Goal: Task Accomplishment & Management: Use online tool/utility

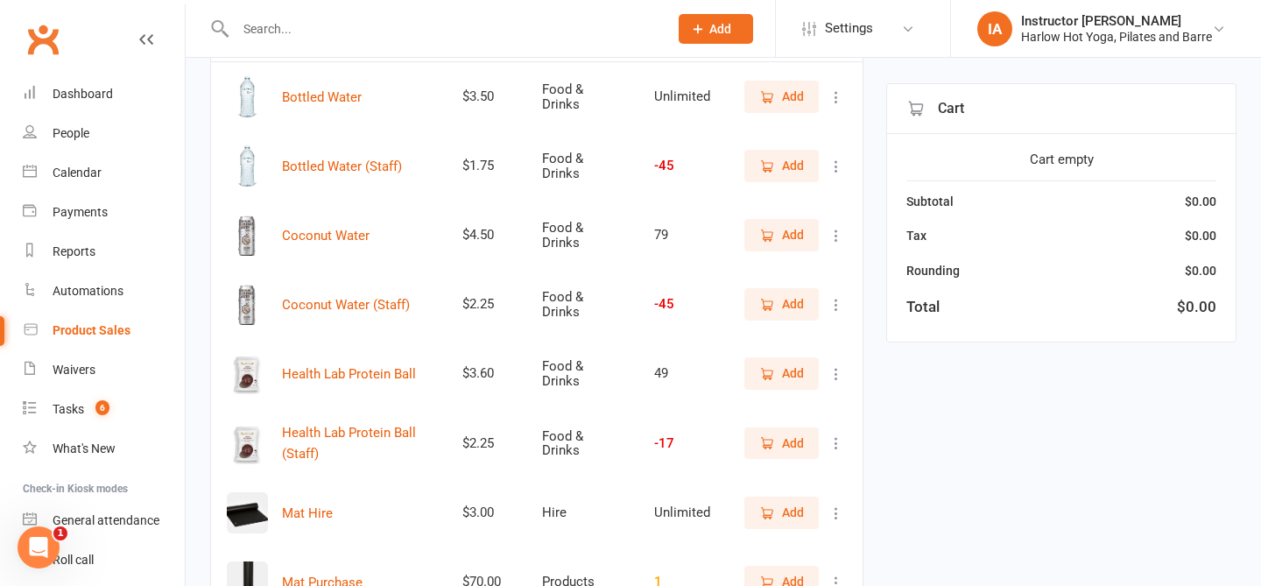
scroll to position [234, 0]
click at [781, 441] on span "Add" at bounding box center [781, 441] width 45 height 19
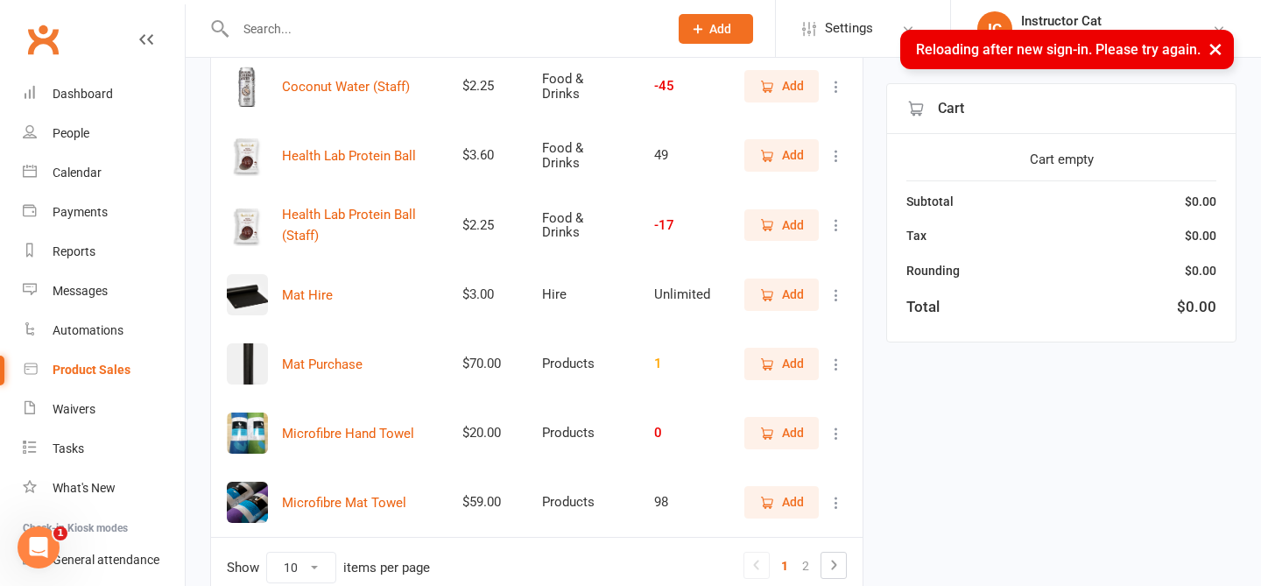
scroll to position [408, 0]
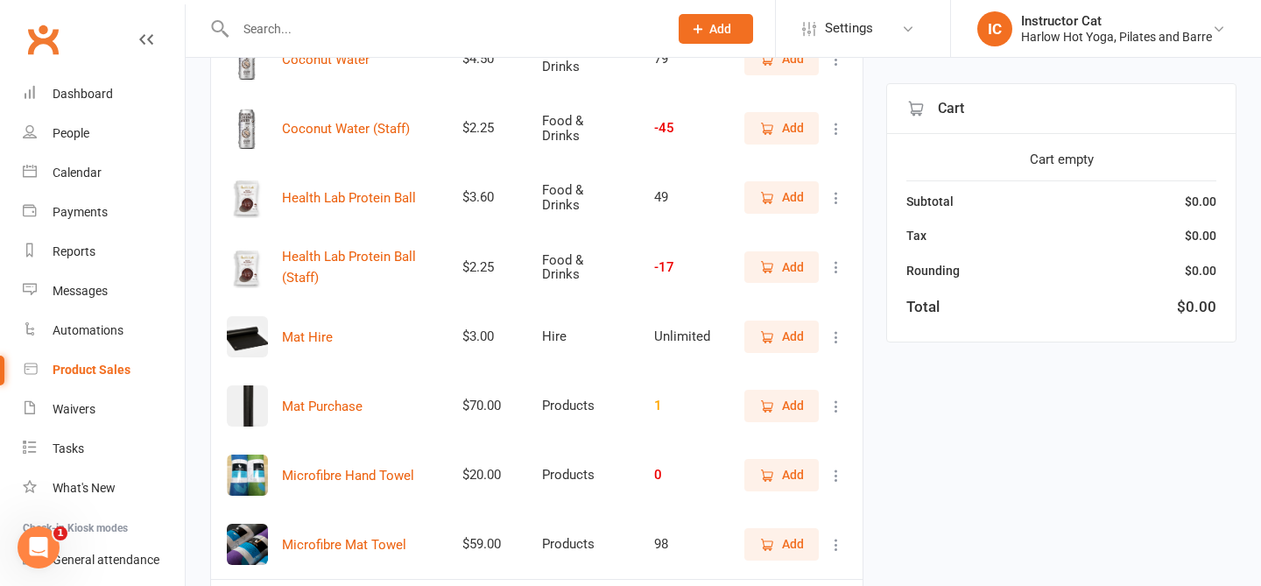
click at [781, 268] on span "Add" at bounding box center [781, 266] width 45 height 19
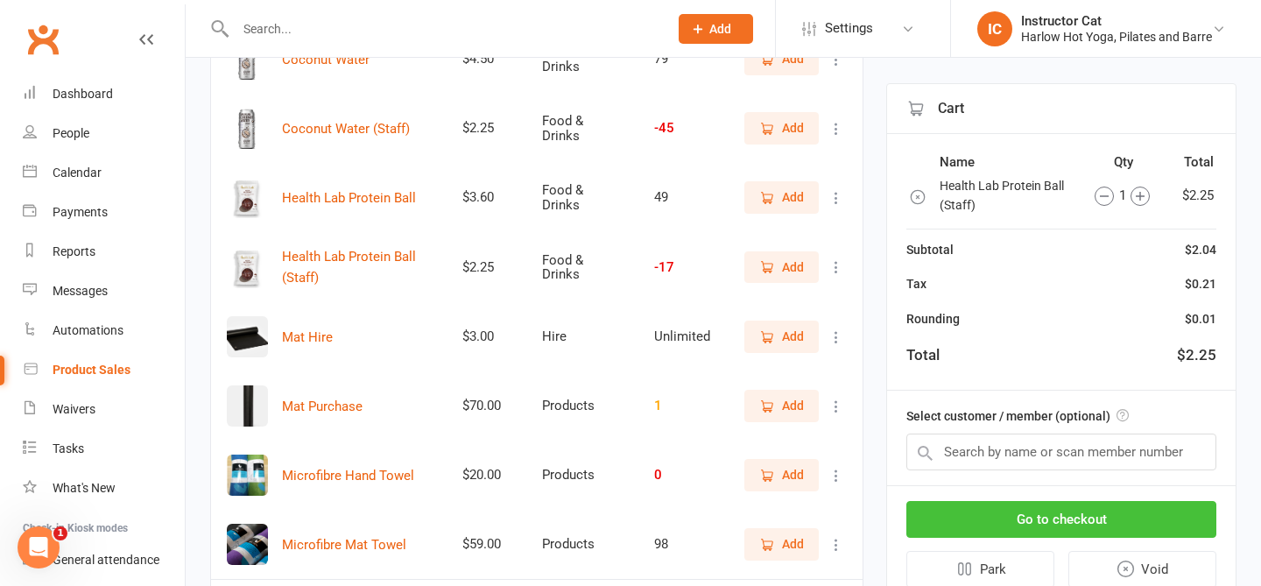
click at [1022, 519] on button "Go to checkout" at bounding box center [1061, 519] width 310 height 37
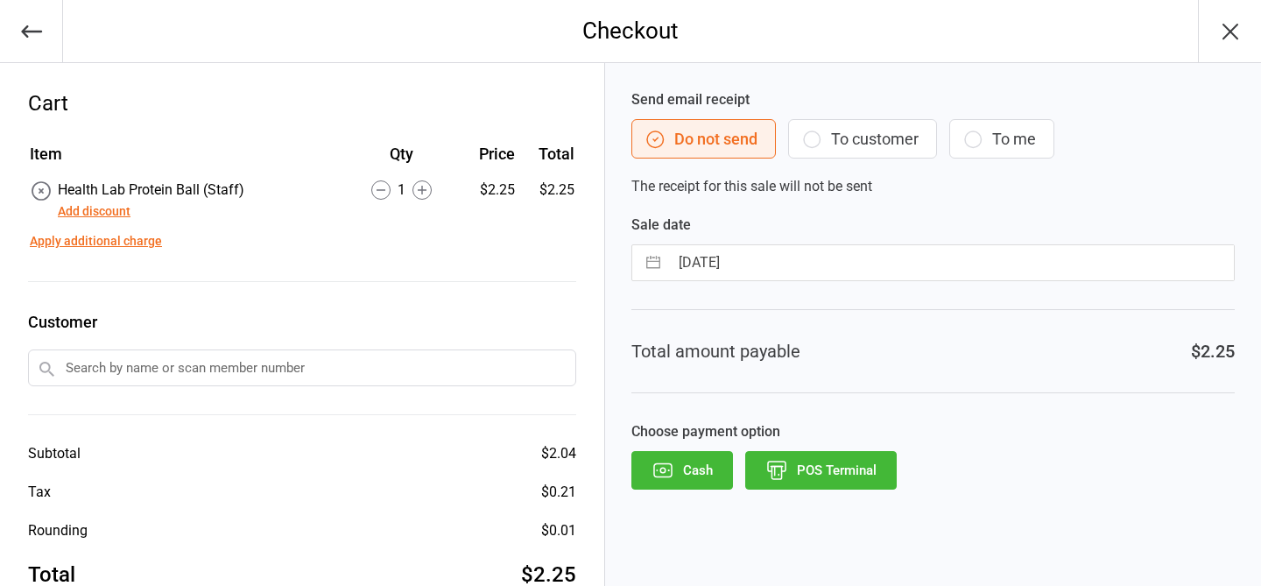
click at [836, 471] on button "POS Terminal" at bounding box center [821, 470] width 152 height 39
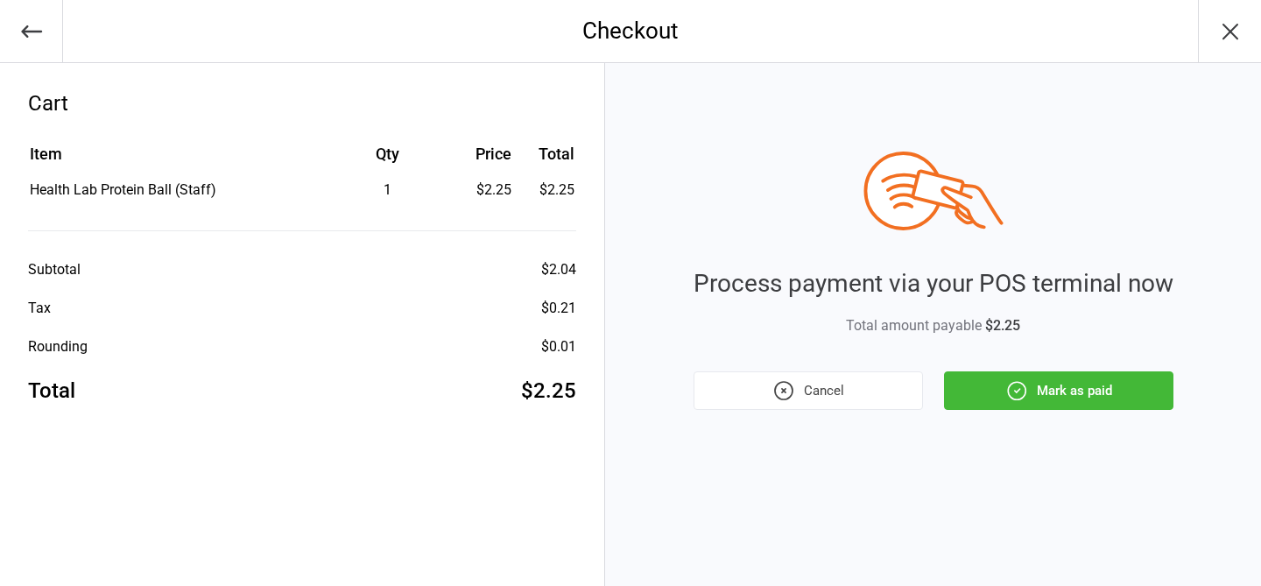
click at [1079, 398] on button "Mark as paid" at bounding box center [1058, 390] width 229 height 39
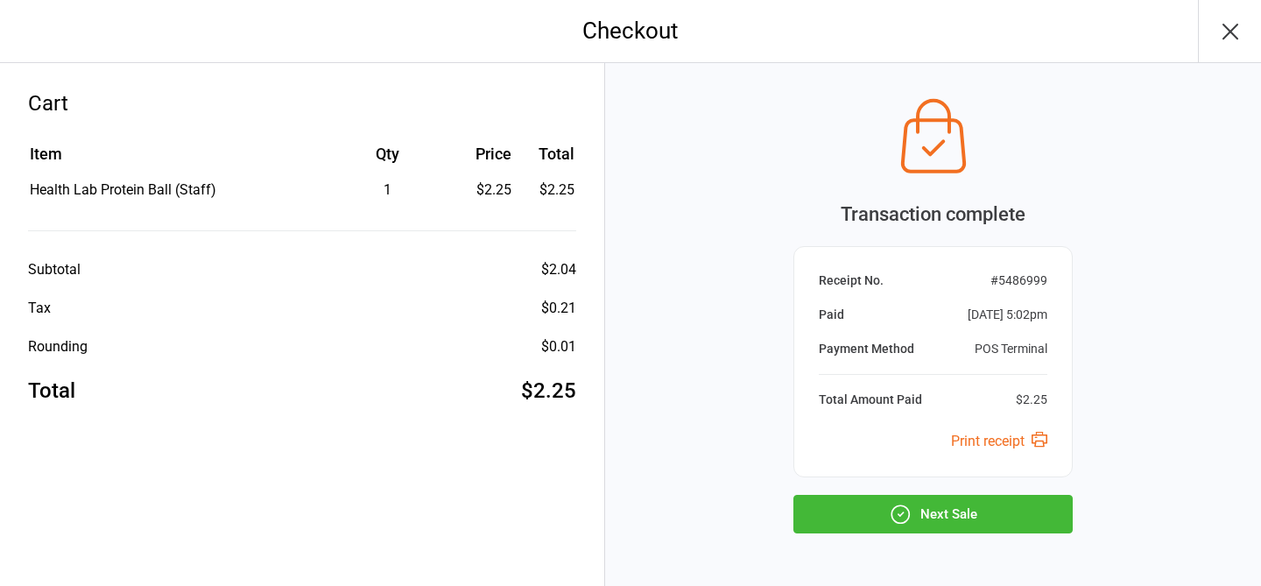
click at [945, 518] on button "Next Sale" at bounding box center [932, 514] width 279 height 39
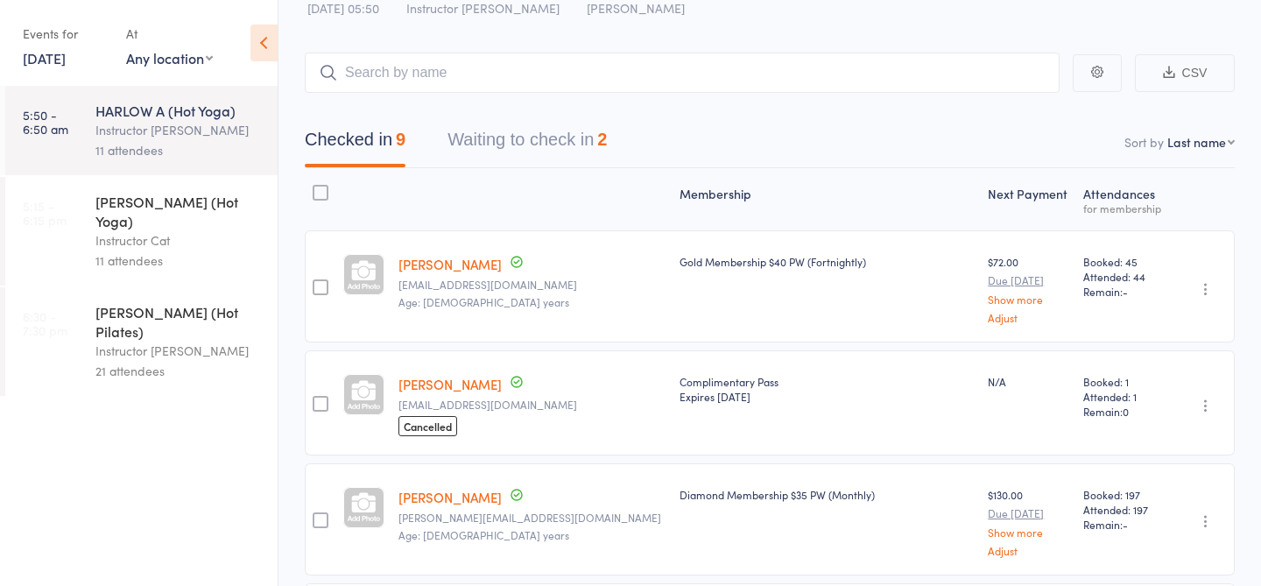
click at [156, 250] on div "11 attendees" at bounding box center [178, 260] width 167 height 20
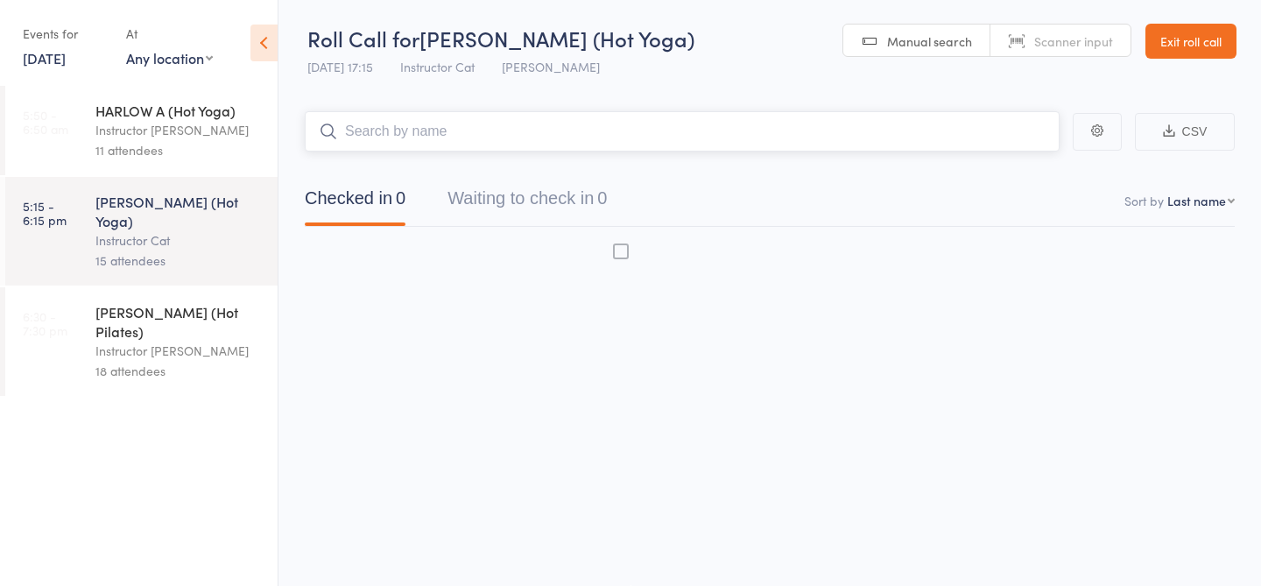
scroll to position [1, 0]
click at [121, 230] on div "Instructor Cat" at bounding box center [178, 240] width 167 height 20
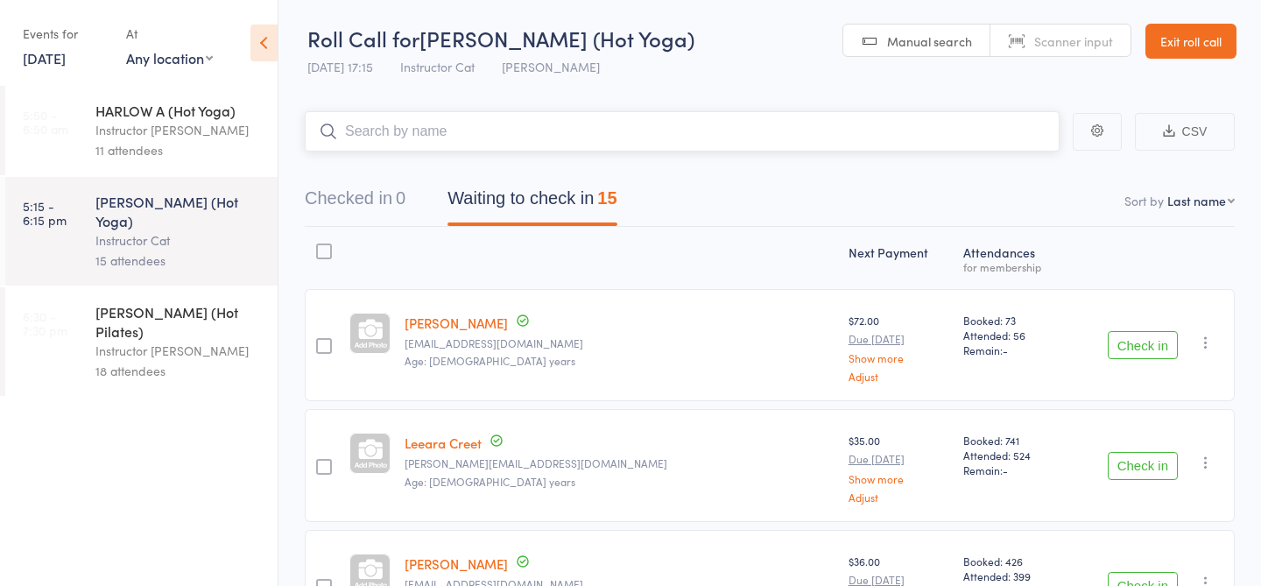
click at [461, 142] on input "search" at bounding box center [682, 131] width 755 height 40
type input "23425"
click at [1039, 170] on link "Check in" at bounding box center [1011, 168] width 62 height 27
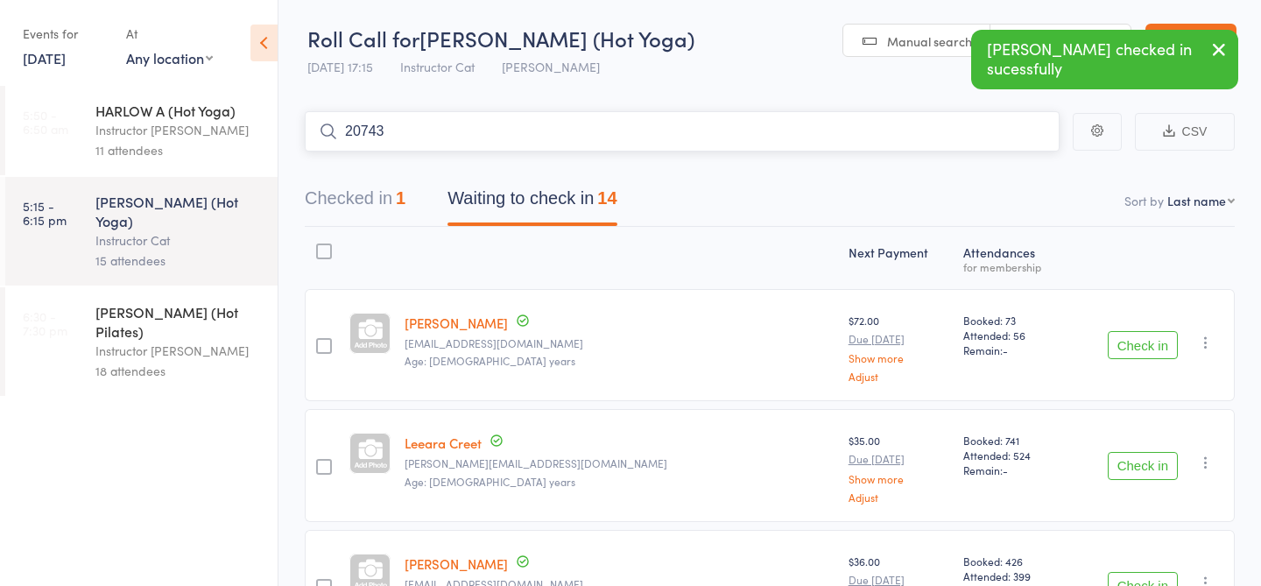
type input "20743"
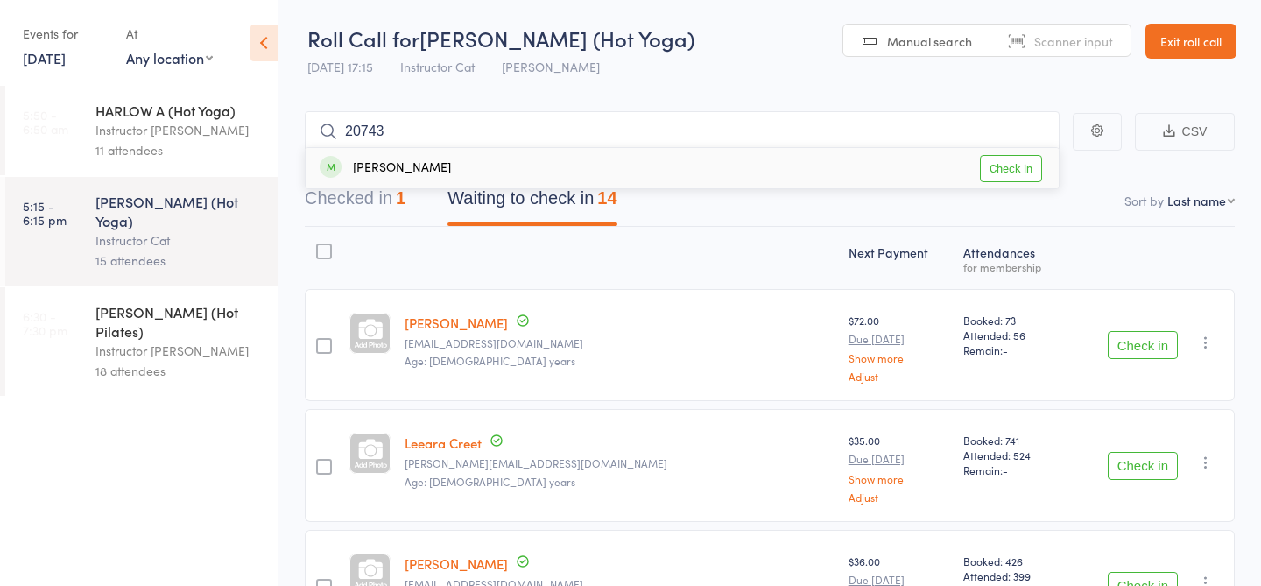
click at [1019, 169] on link "Check in" at bounding box center [1011, 168] width 62 height 27
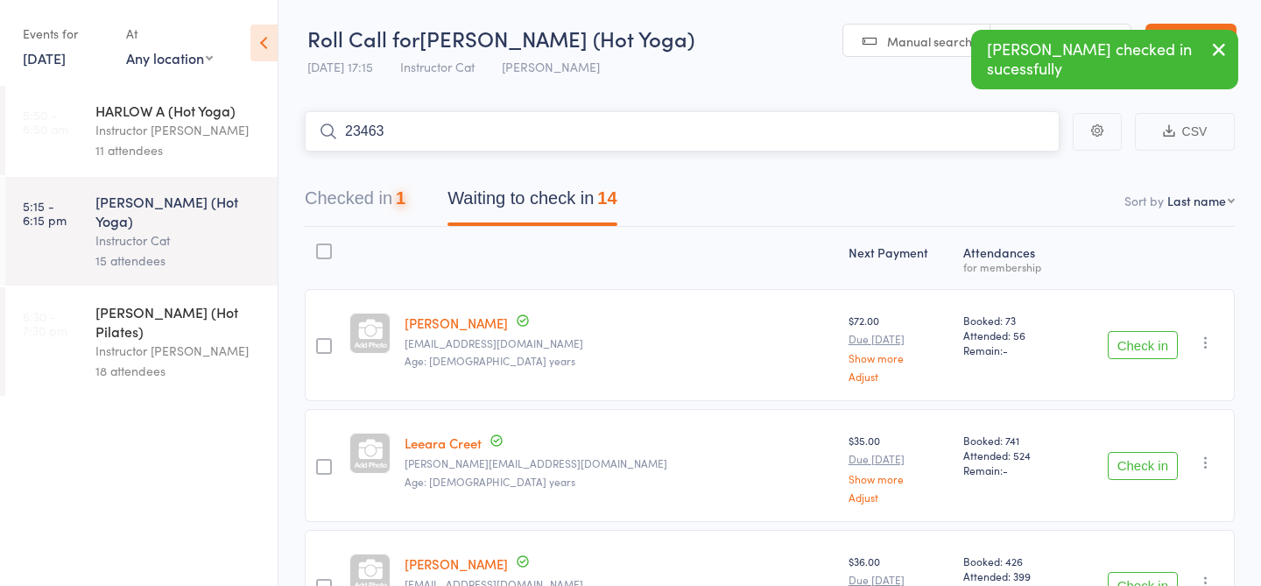
type input "23463"
click at [1015, 167] on link "Check in" at bounding box center [1011, 168] width 62 height 27
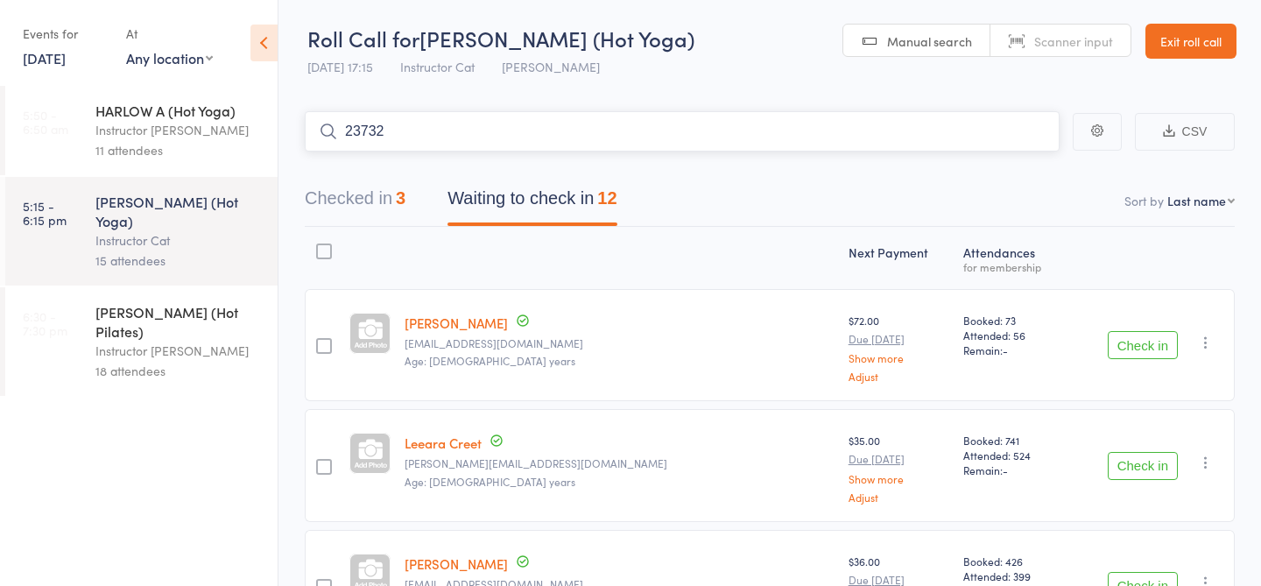
type input "23732"
click at [998, 172] on link "Check in" at bounding box center [1011, 168] width 62 height 27
type input "23007"
click at [1030, 169] on link "Check in" at bounding box center [1011, 168] width 62 height 27
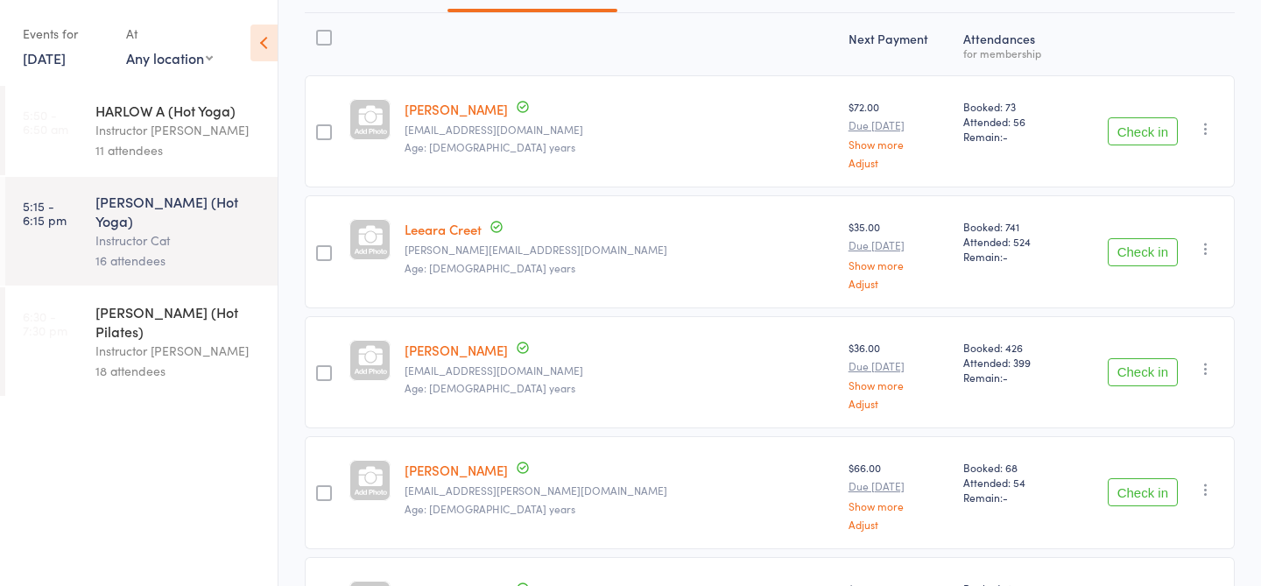
scroll to position [0, 0]
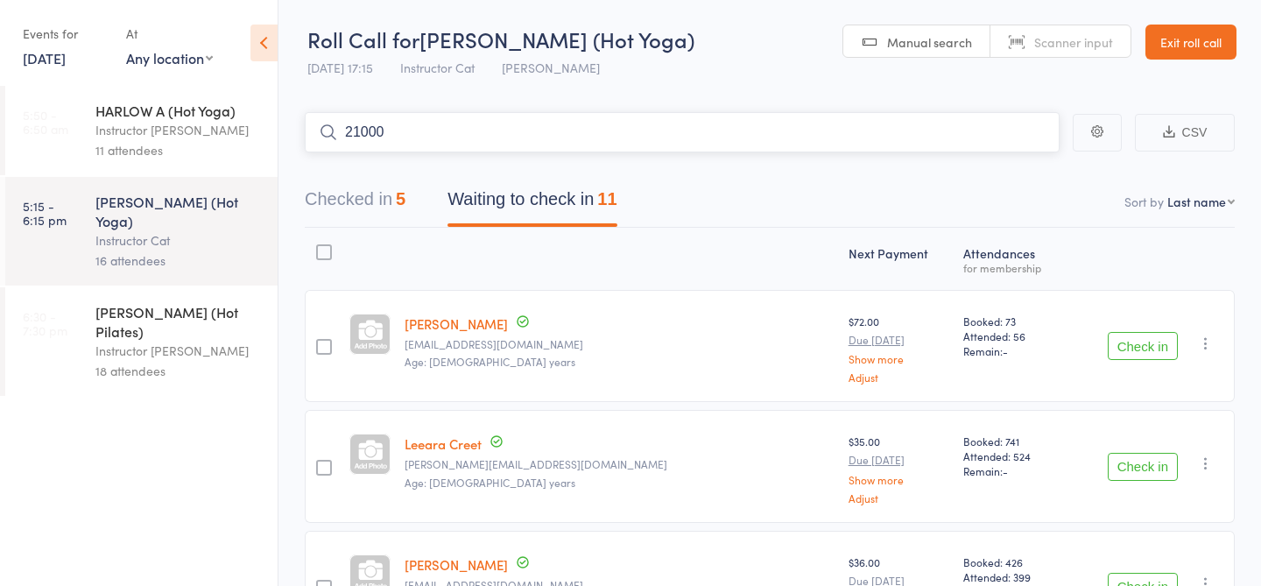
type input "21000"
click at [1016, 167] on link "Check in" at bounding box center [1011, 169] width 62 height 27
type input "20056"
click at [996, 169] on link "Check in" at bounding box center [1011, 169] width 62 height 27
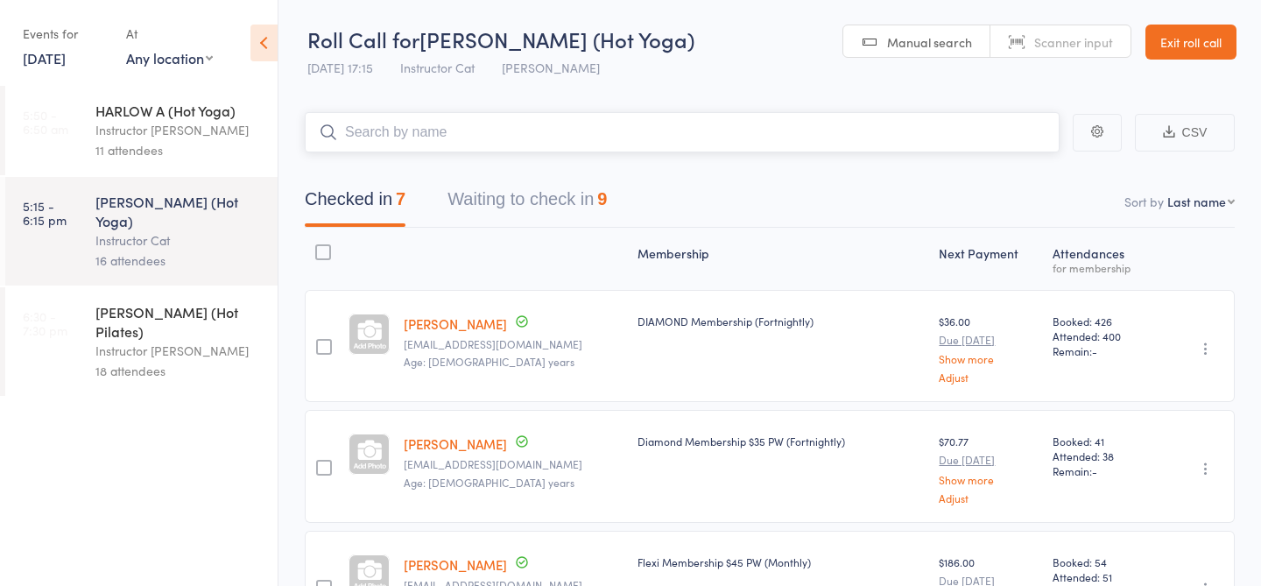
click at [525, 213] on button "Waiting to check in 9" at bounding box center [527, 203] width 159 height 46
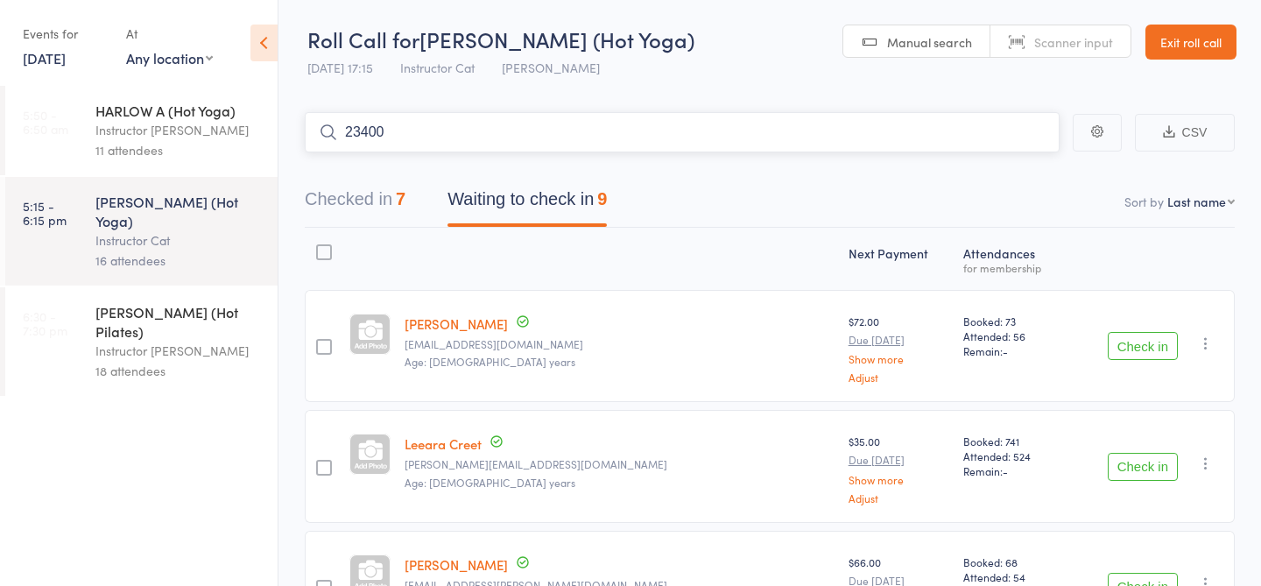
type input "23400"
click at [1001, 175] on link "Check in" at bounding box center [1011, 169] width 62 height 27
type input "23849"
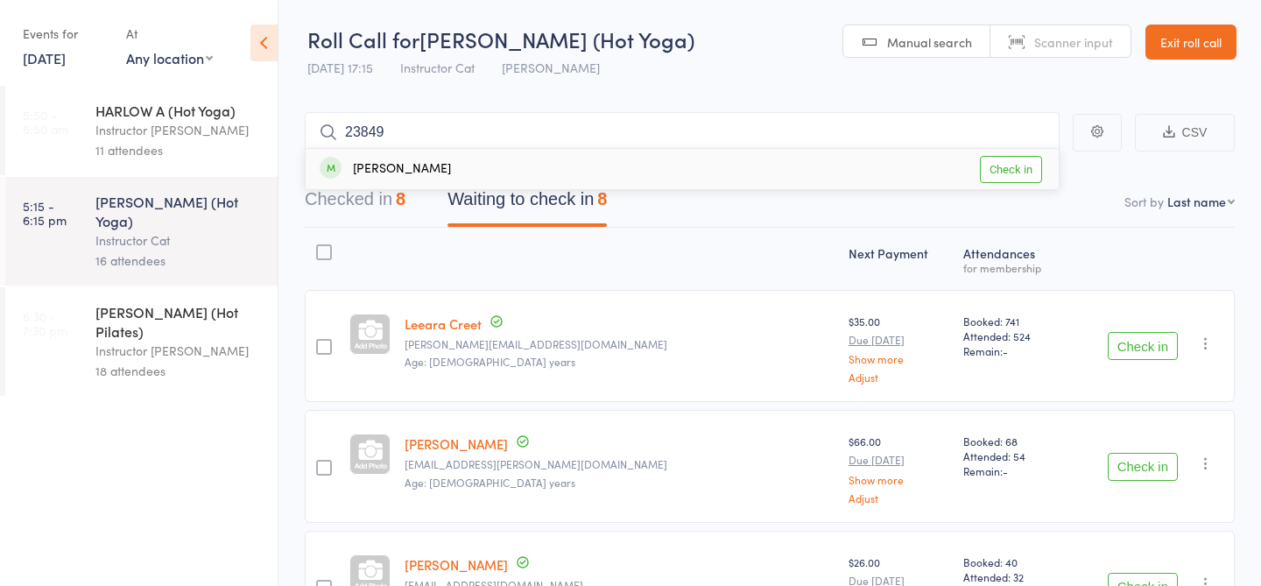
click at [1012, 175] on link "Check in" at bounding box center [1011, 169] width 62 height 27
type input "23479"
click at [1019, 166] on link "Check in" at bounding box center [1011, 169] width 62 height 27
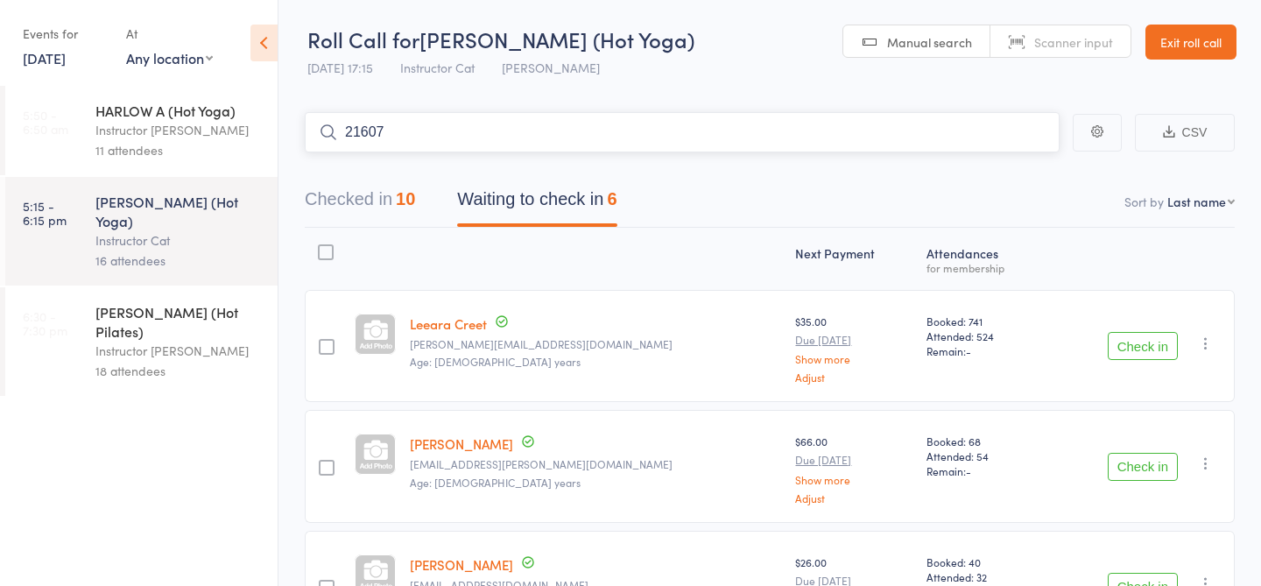
type input "21607"
click at [1023, 173] on link "Check in" at bounding box center [1011, 169] width 62 height 27
type input "23757"
click at [1031, 175] on link "Drop in" at bounding box center [1013, 169] width 57 height 27
type input "20076"
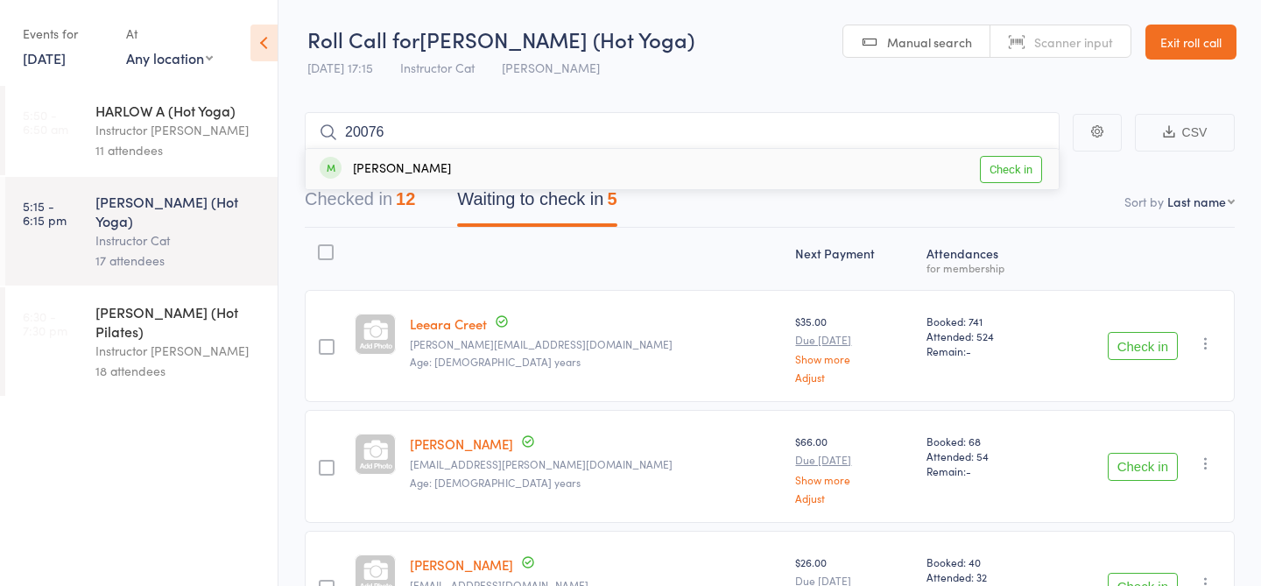
click at [1029, 167] on link "Check in" at bounding box center [1011, 169] width 62 height 27
